Goal: Check status: Check status

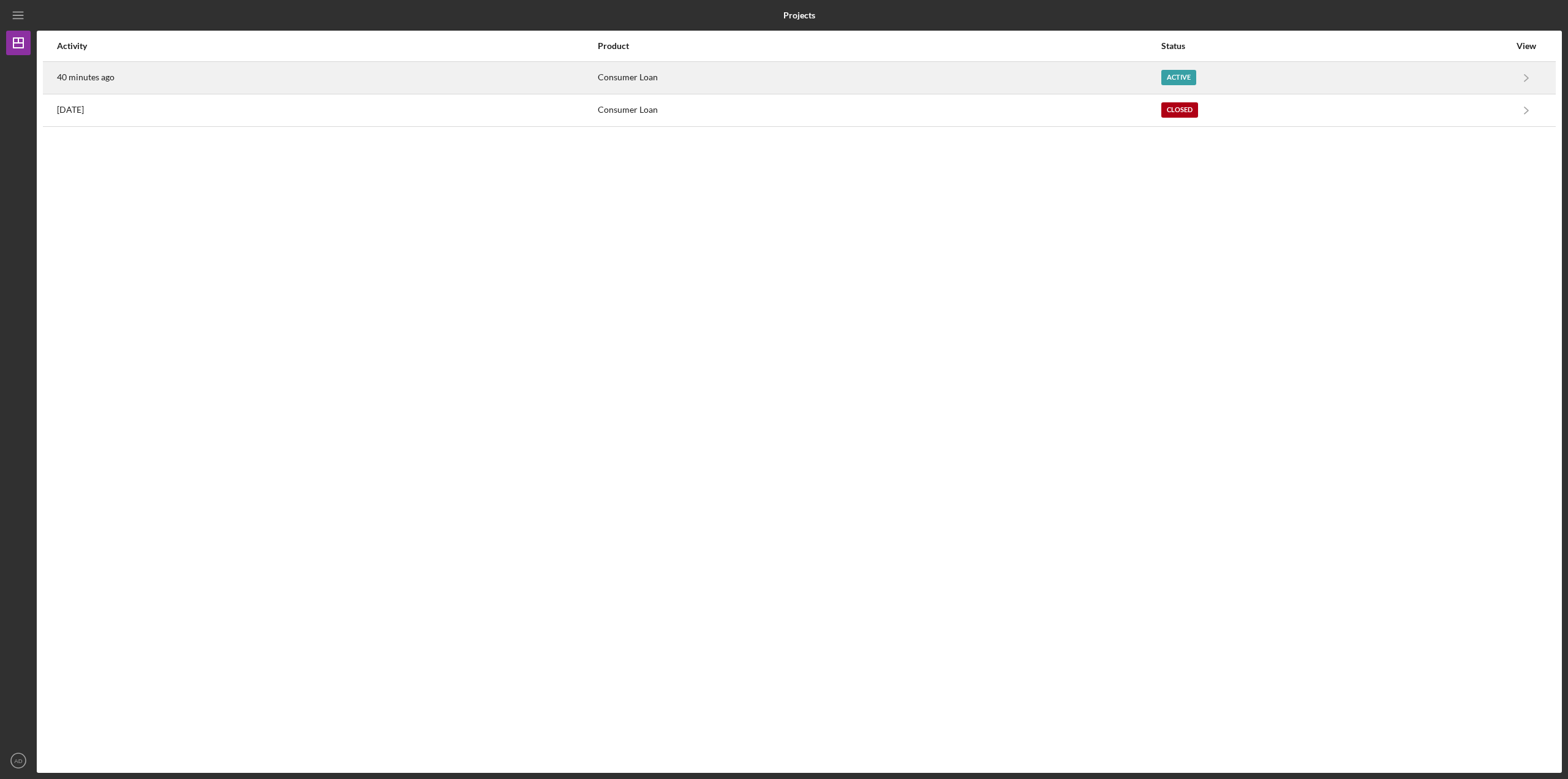
click at [222, 70] on div "40 minutes ago" at bounding box center [327, 78] width 540 height 31
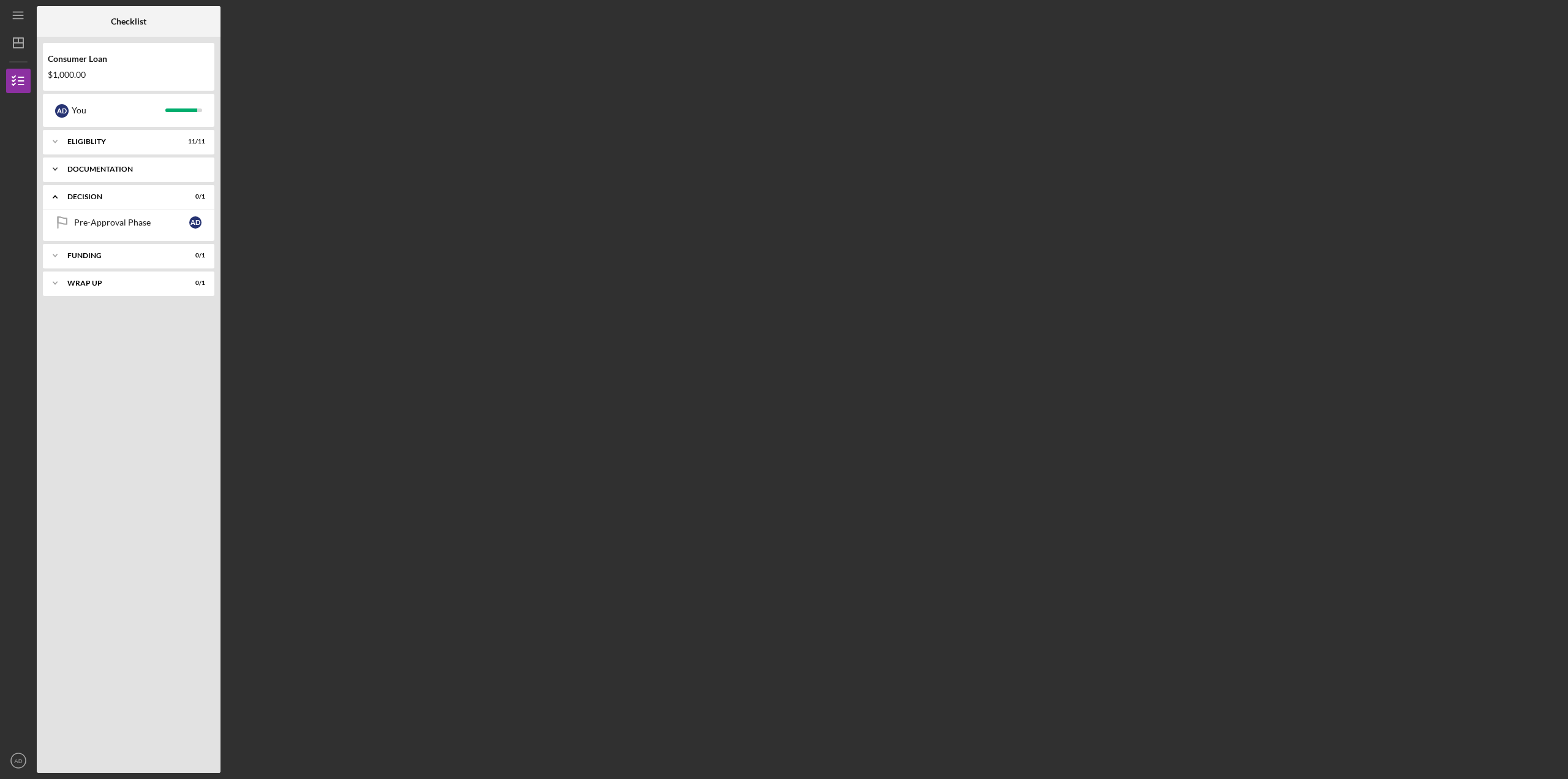
click at [103, 168] on div "Documentation" at bounding box center [132, 169] width 131 height 8
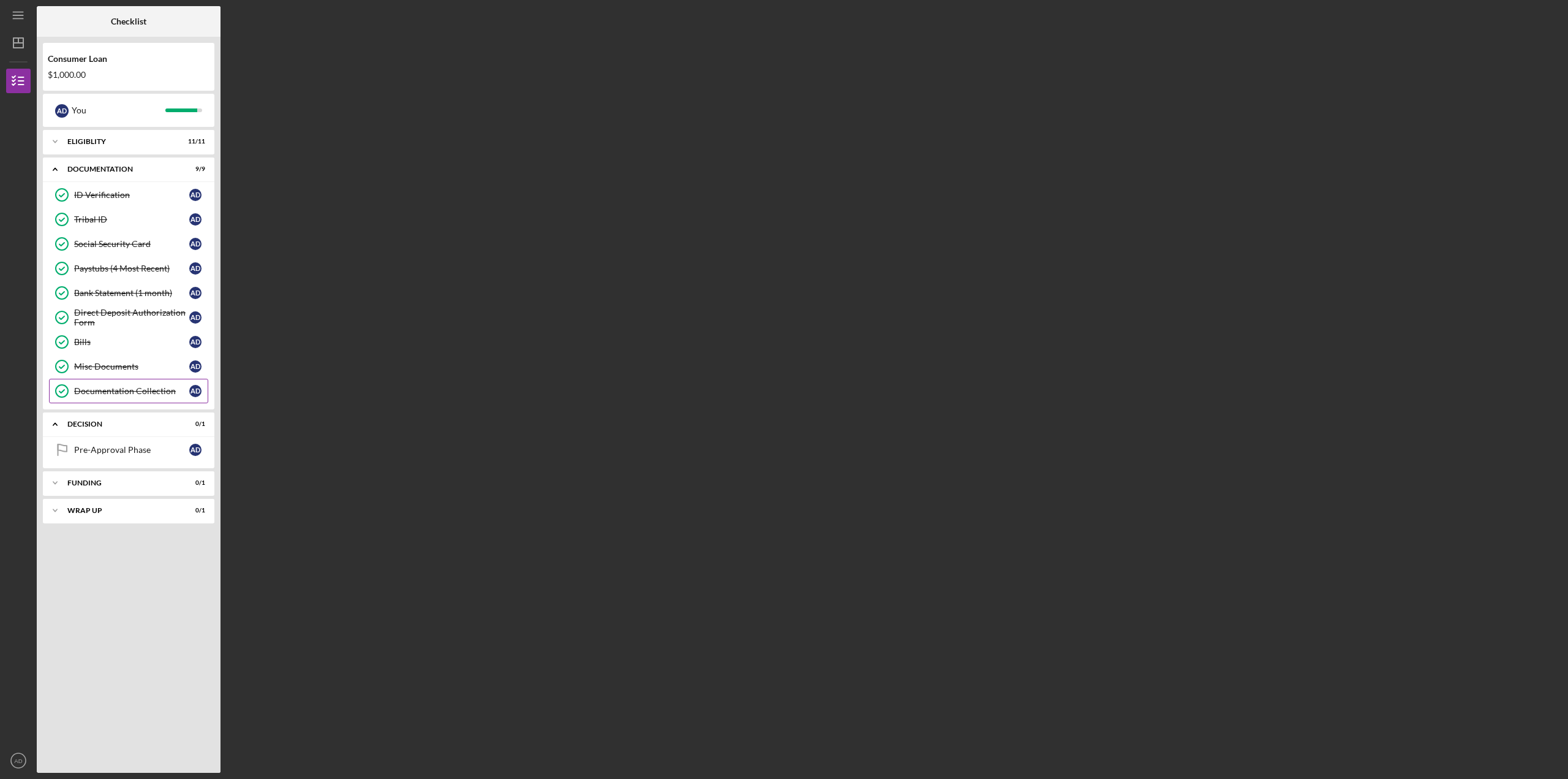
click at [98, 382] on link "Documentation Collection Documentation Collection A D" at bounding box center [128, 390] width 159 height 24
